Goal: Information Seeking & Learning: Learn about a topic

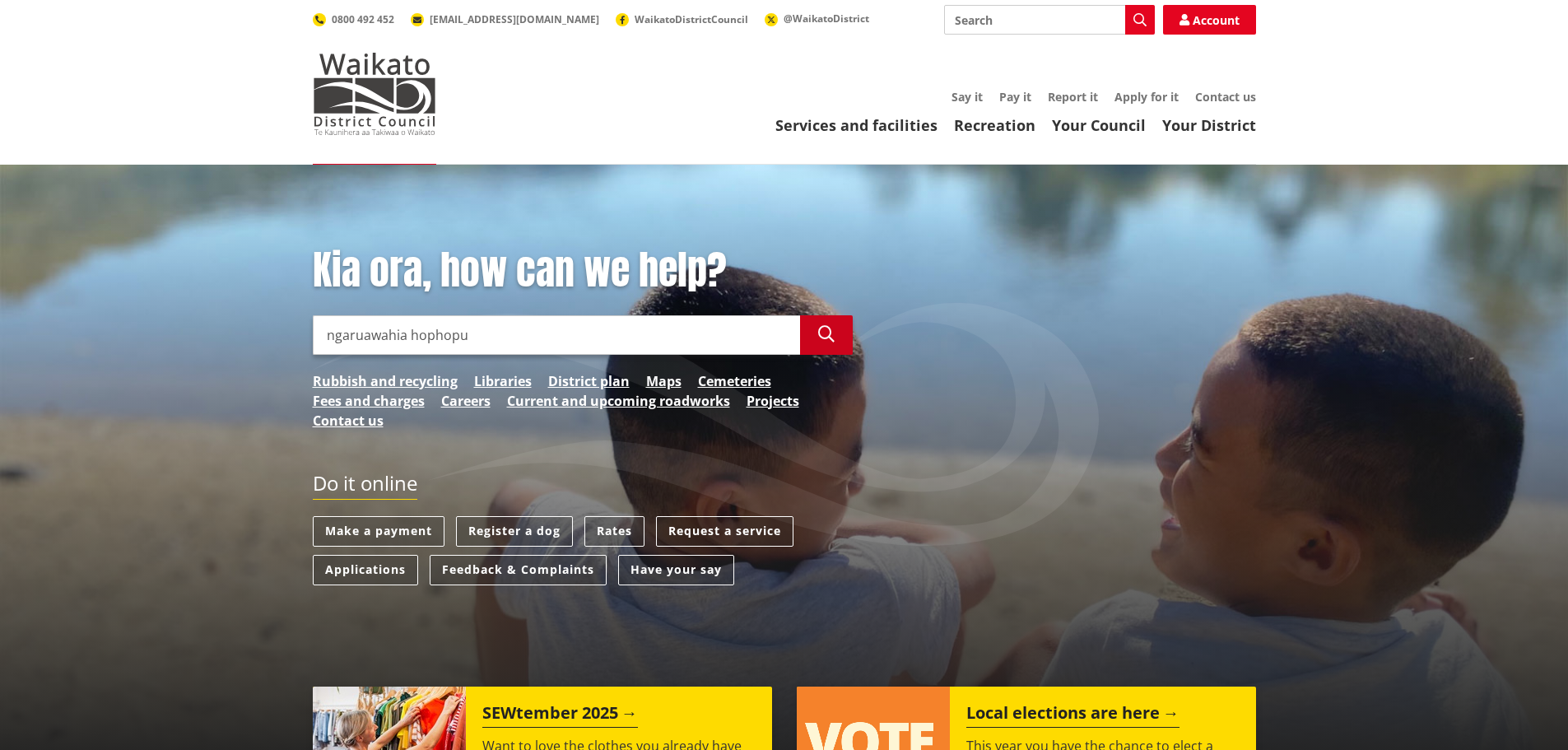
type input "ngaruawahia hophopu"
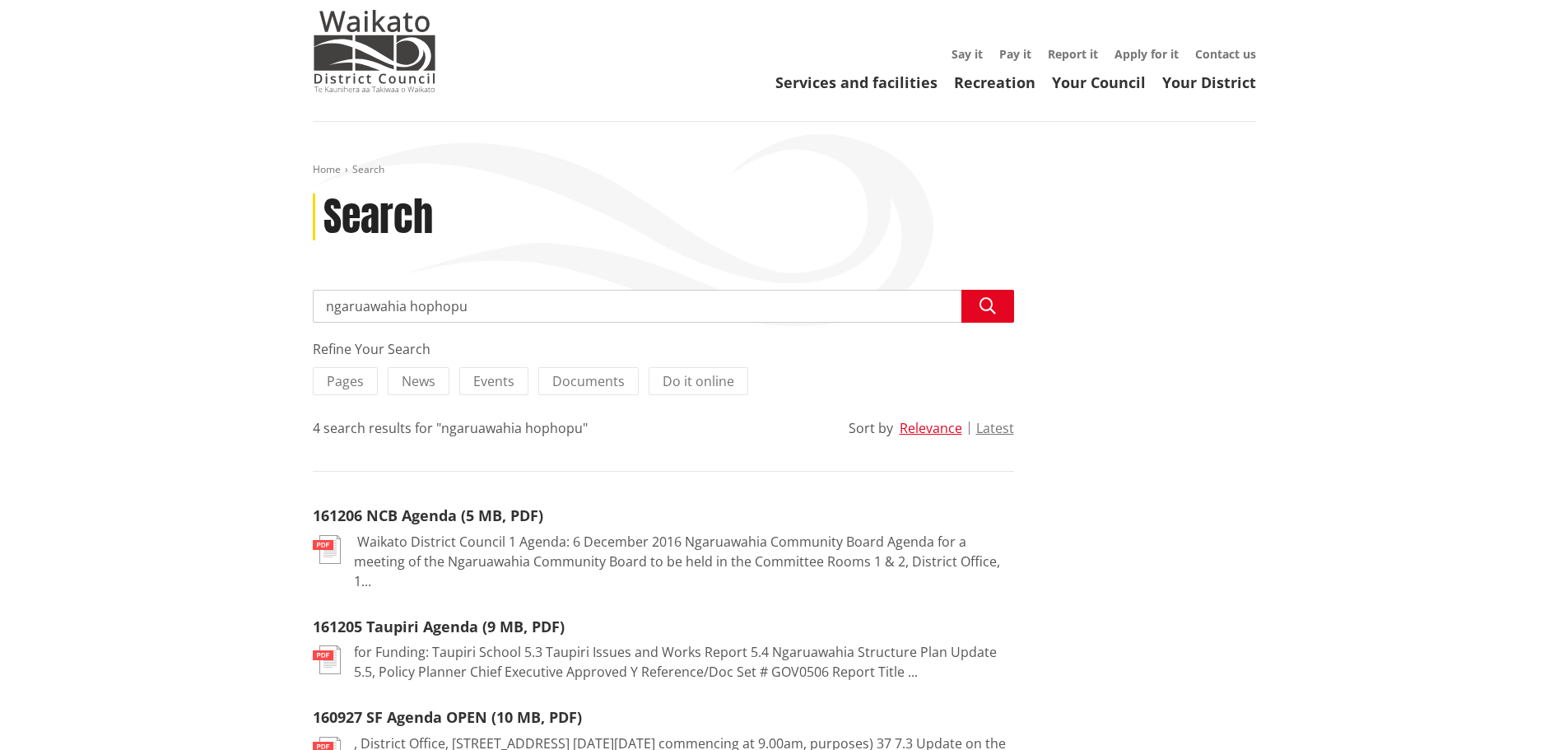
scroll to position [83, 0]
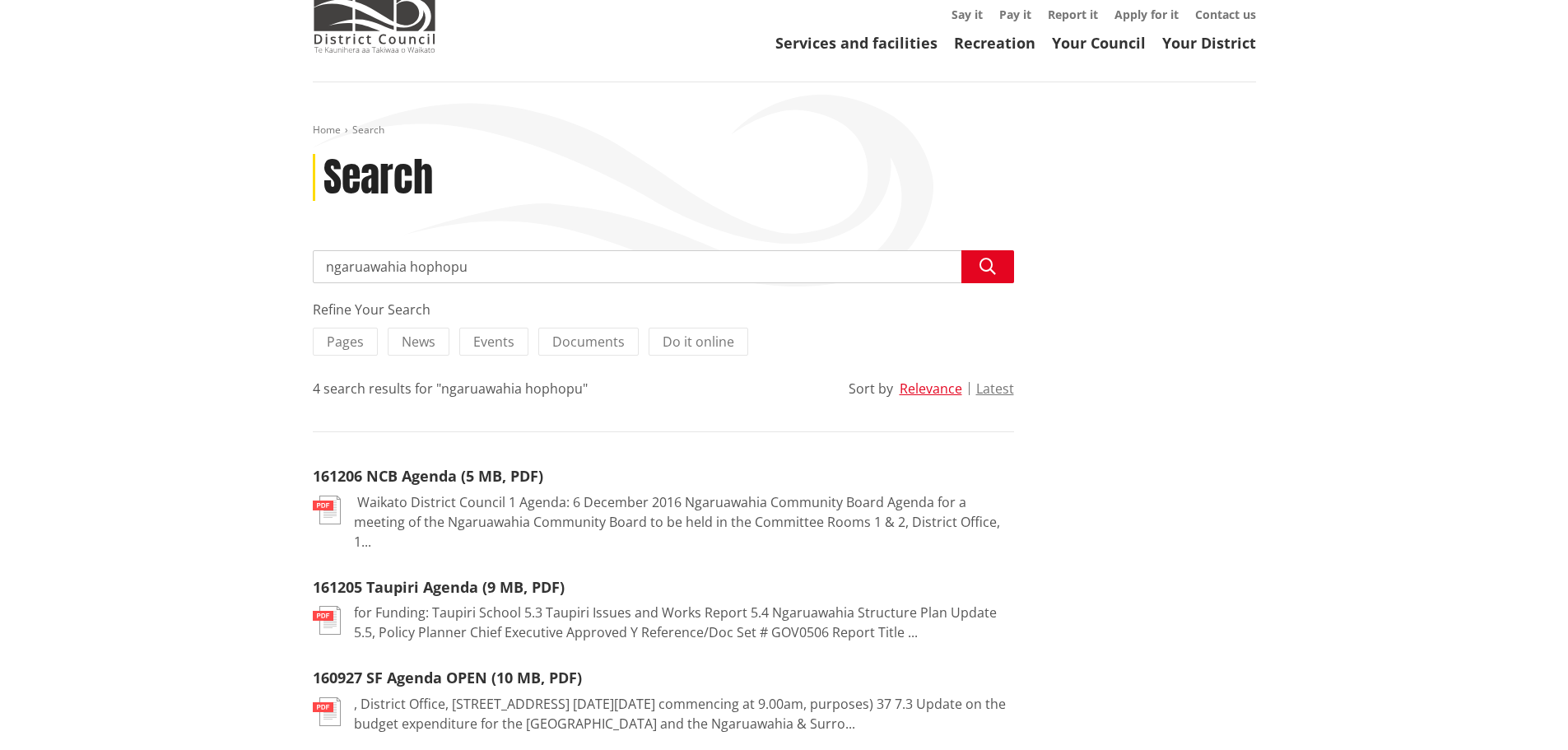
drag, startPoint x: 513, startPoint y: 263, endPoint x: 522, endPoint y: 260, distance: 9.5
click at [517, 261] on input "ngaruawahia hophopu" at bounding box center [663, 267] width 701 height 33
type input "ngaruawahia hophopu structure"
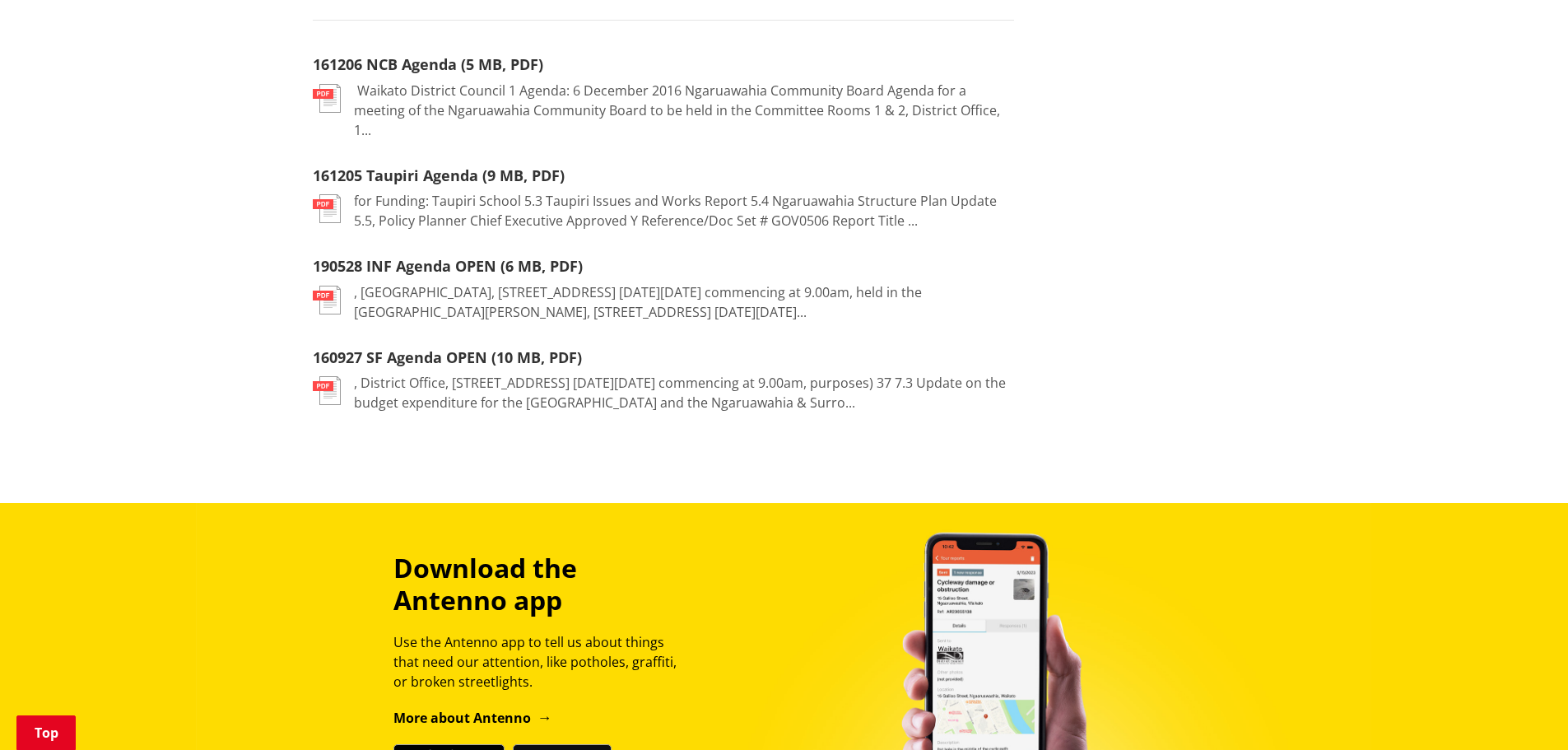
scroll to position [164, 0]
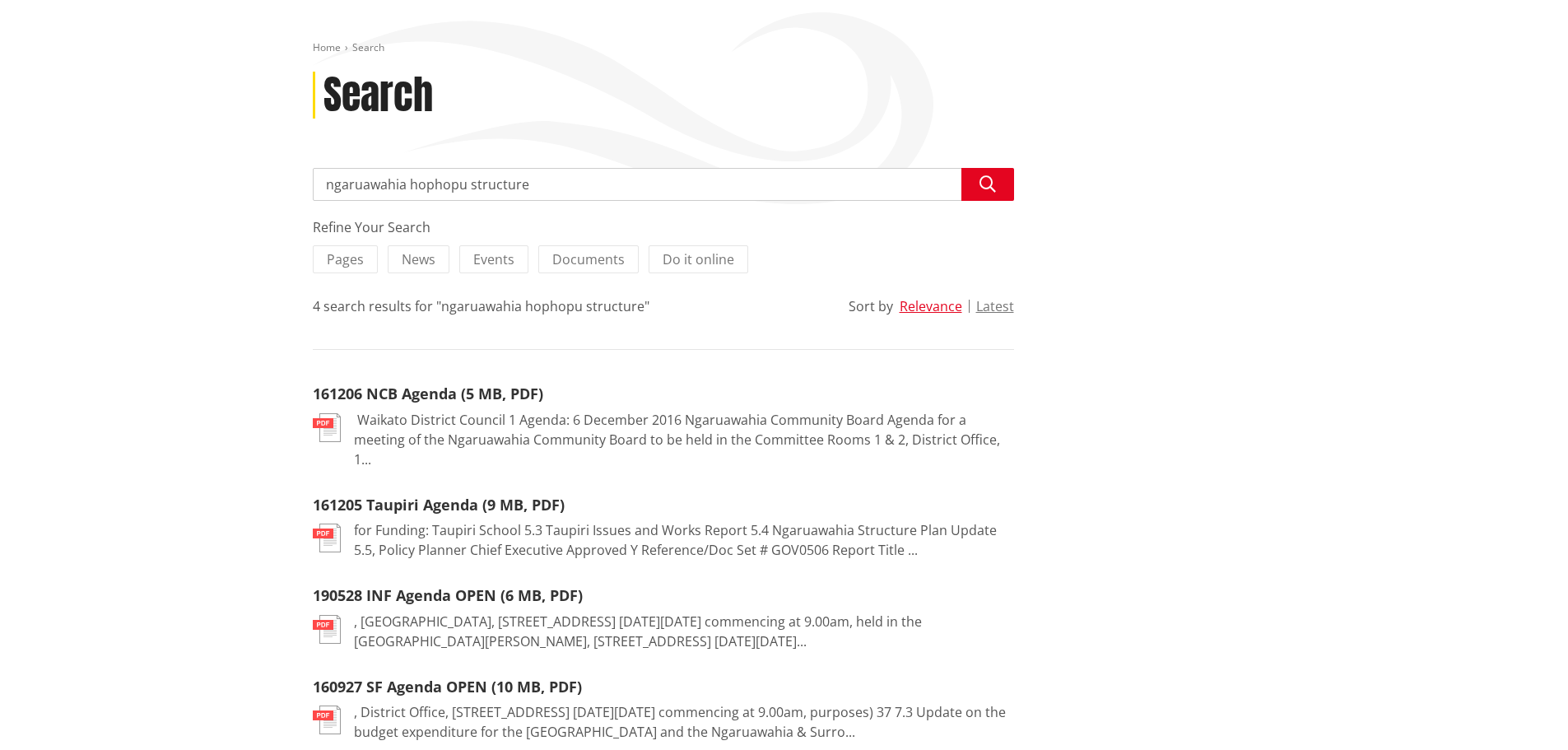
drag, startPoint x: 544, startPoint y: 191, endPoint x: 1115, endPoint y: 269, distance: 576.3
click at [232, 176] on div "Home Search Search Search ngaruawahia hophopu structure Search Refine Your Sear…" at bounding box center [784, 416] width 1568 height 833
type input "structure plans"
click at [983, 185] on icon "button" at bounding box center [987, 184] width 16 height 16
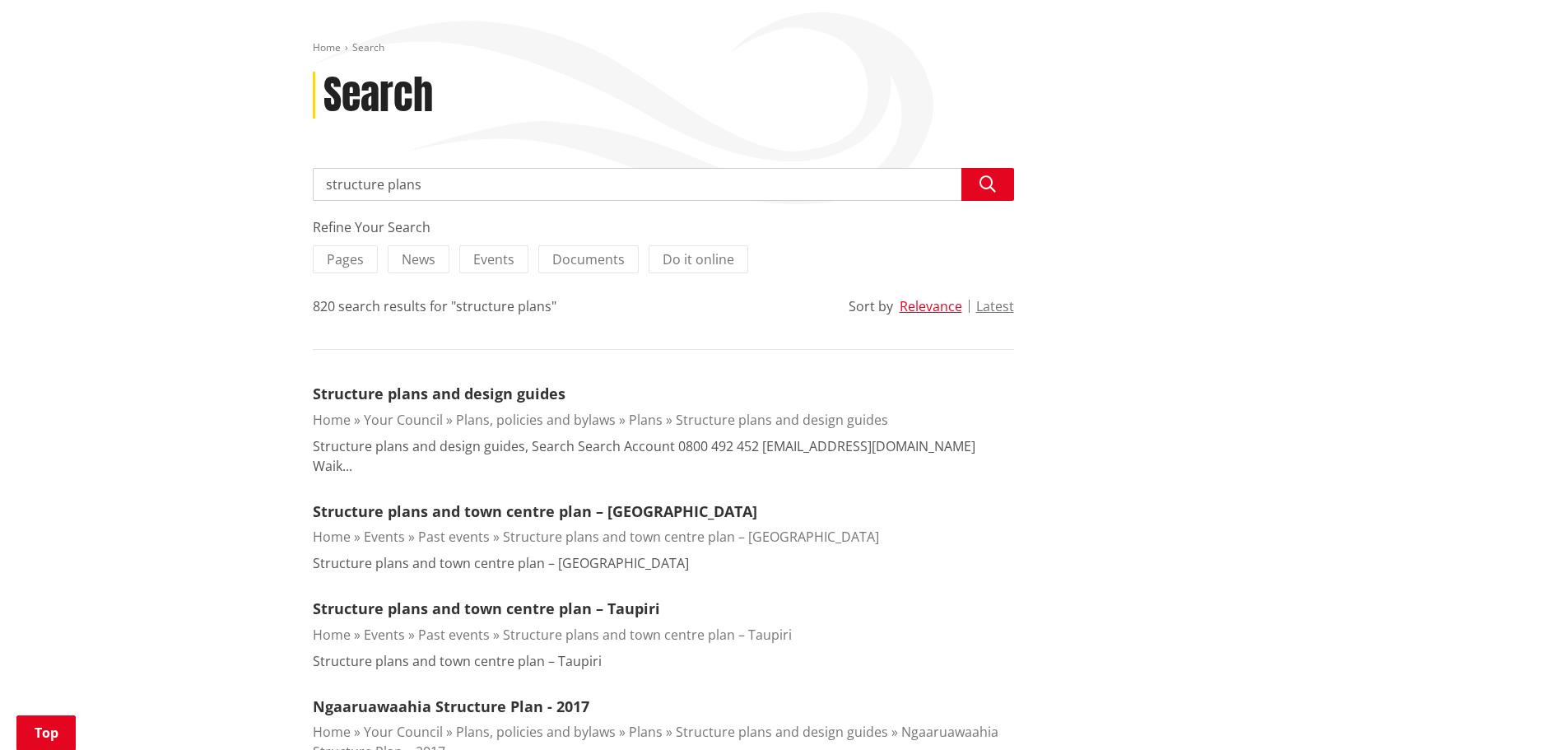
scroll to position [247, 0]
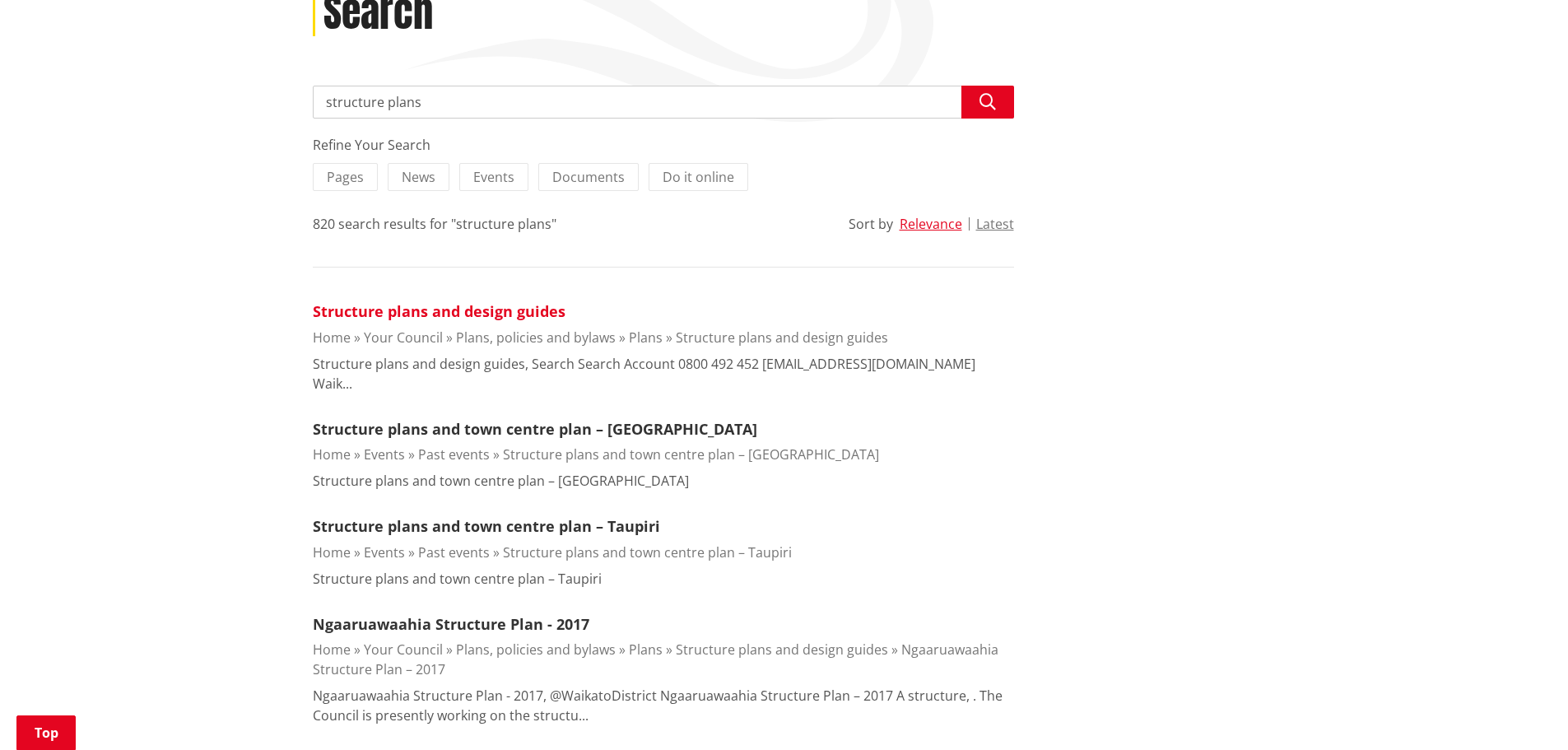
click at [502, 308] on link "Structure plans and design guides" at bounding box center [439, 311] width 253 height 20
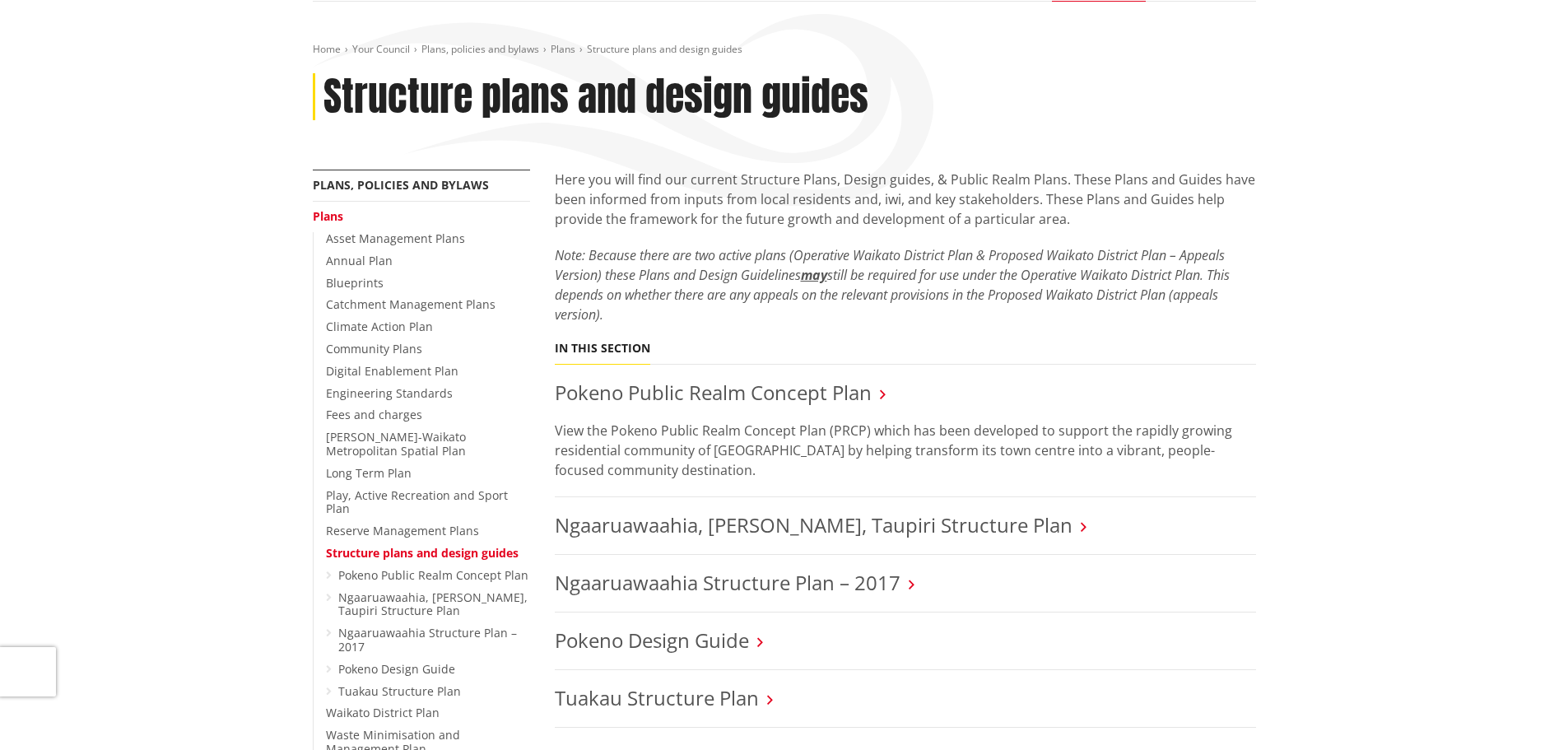
scroll to position [164, 0]
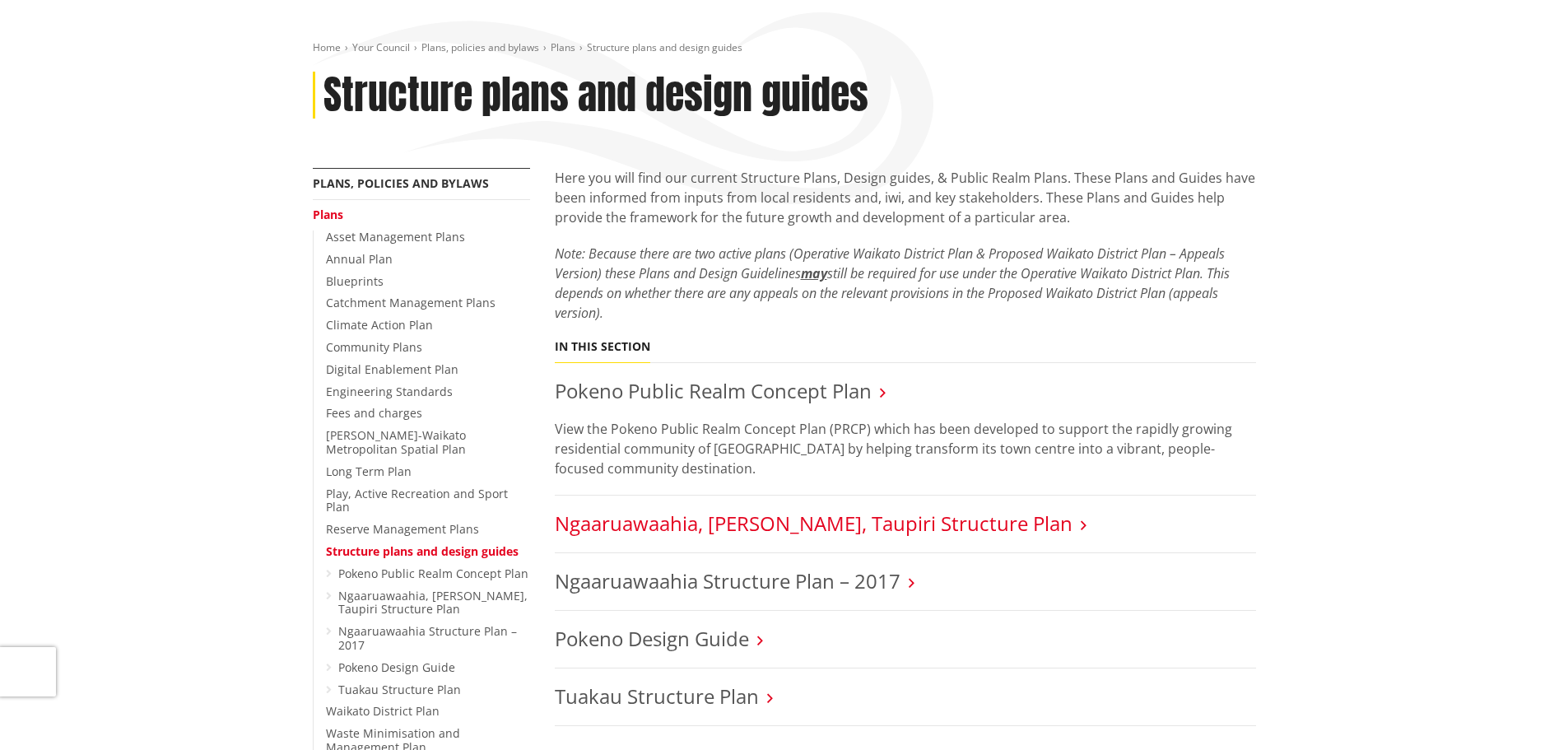
click at [821, 528] on link "Ngaaruawaahia, [PERSON_NAME], Taupiri Structure Plan" at bounding box center [813, 523] width 518 height 27
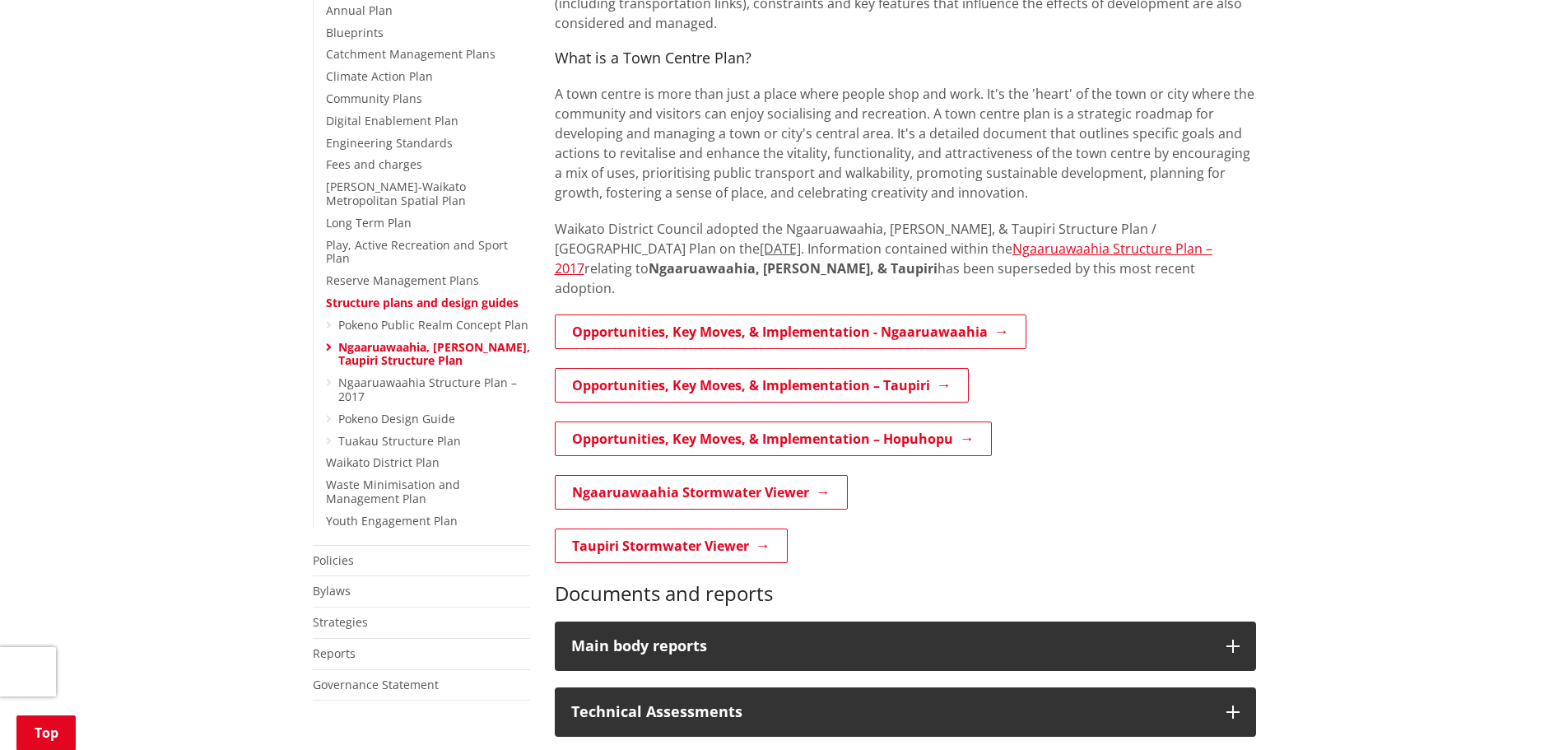
scroll to position [494, 0]
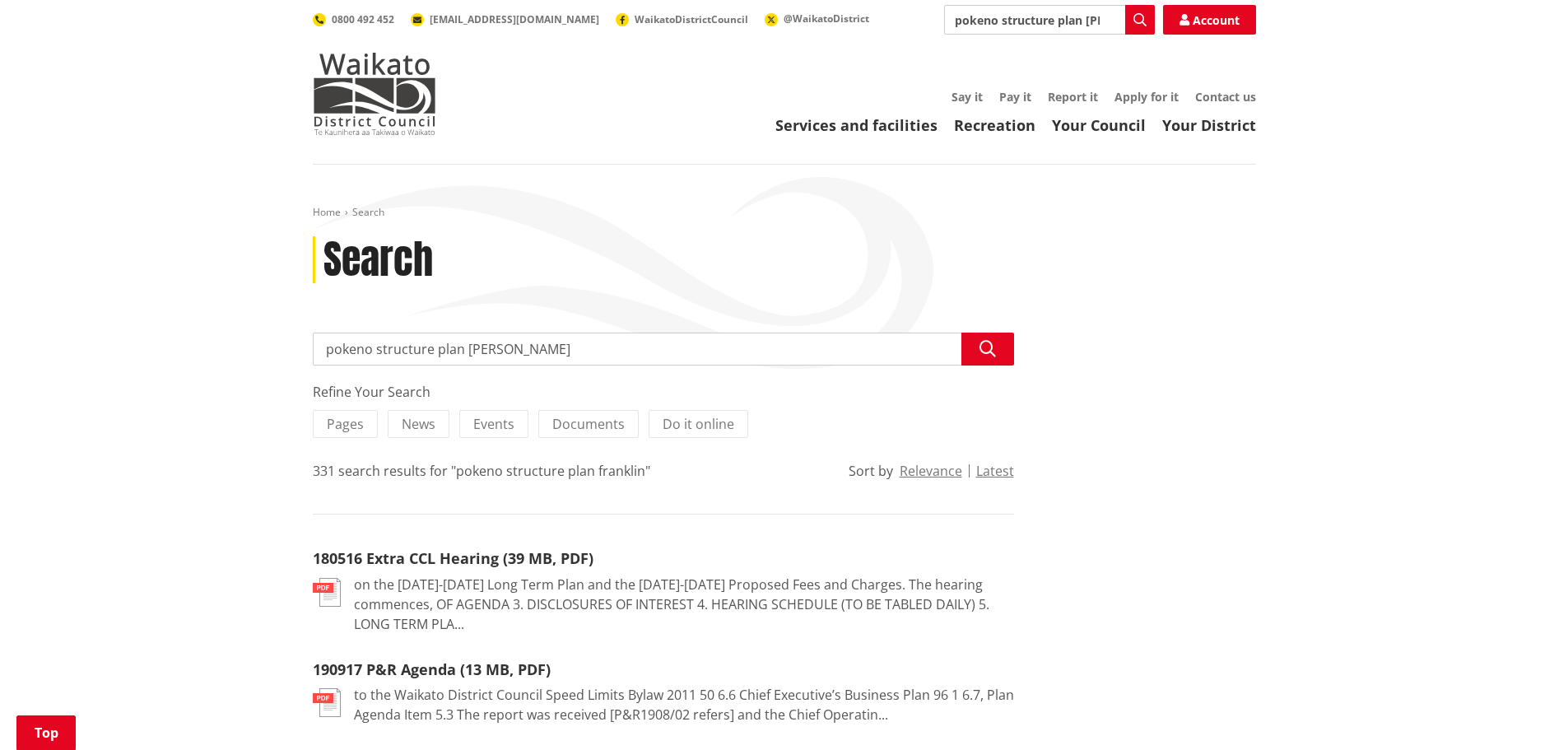
scroll to position [1153, 0]
